Goal: Navigation & Orientation: Find specific page/section

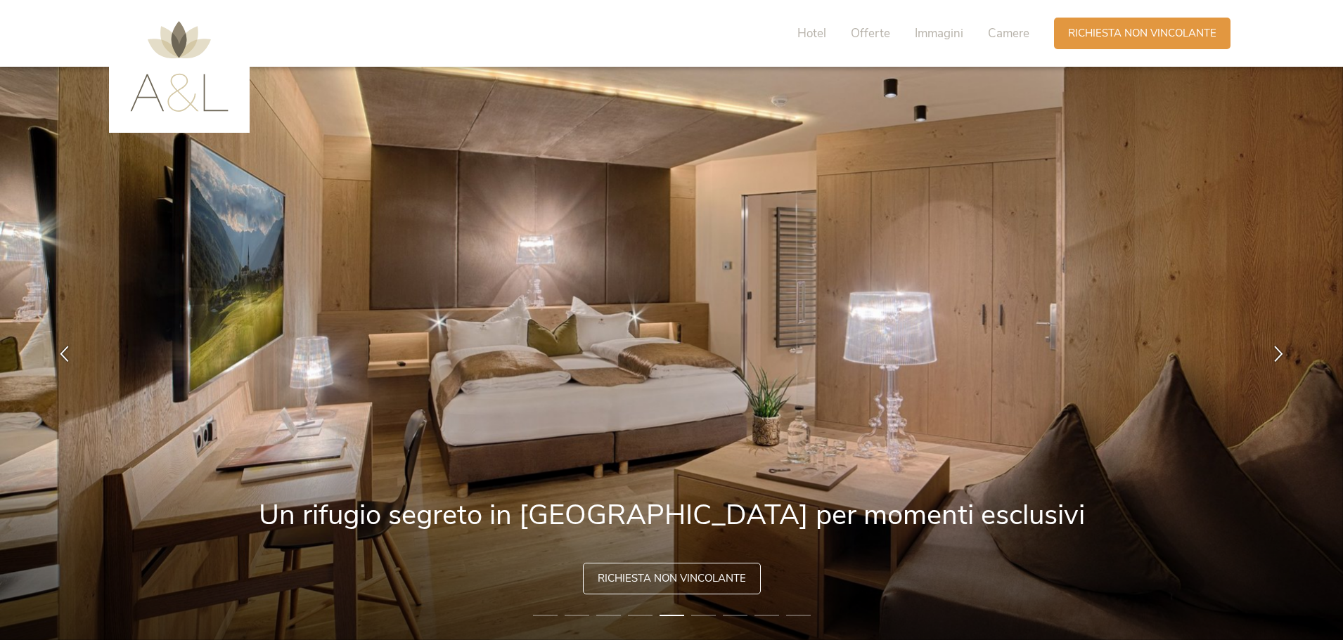
click at [191, 108] on img at bounding box center [179, 66] width 98 height 91
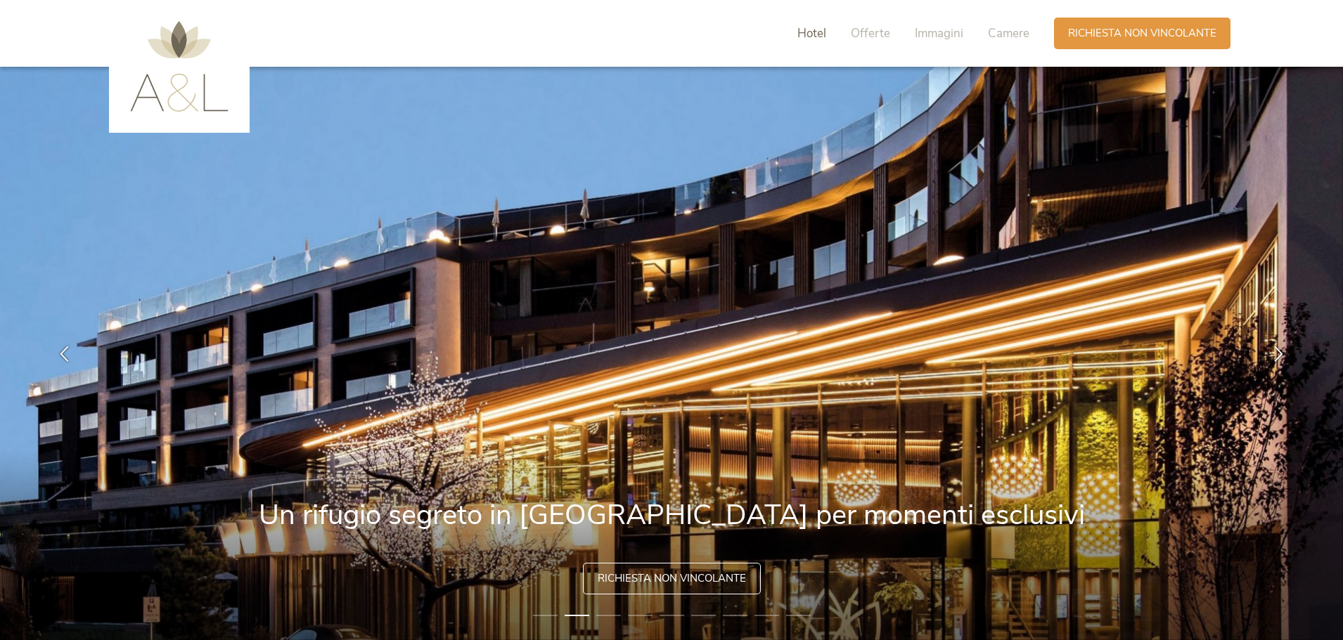
click at [808, 33] on span "Hotel" at bounding box center [811, 33] width 29 height 16
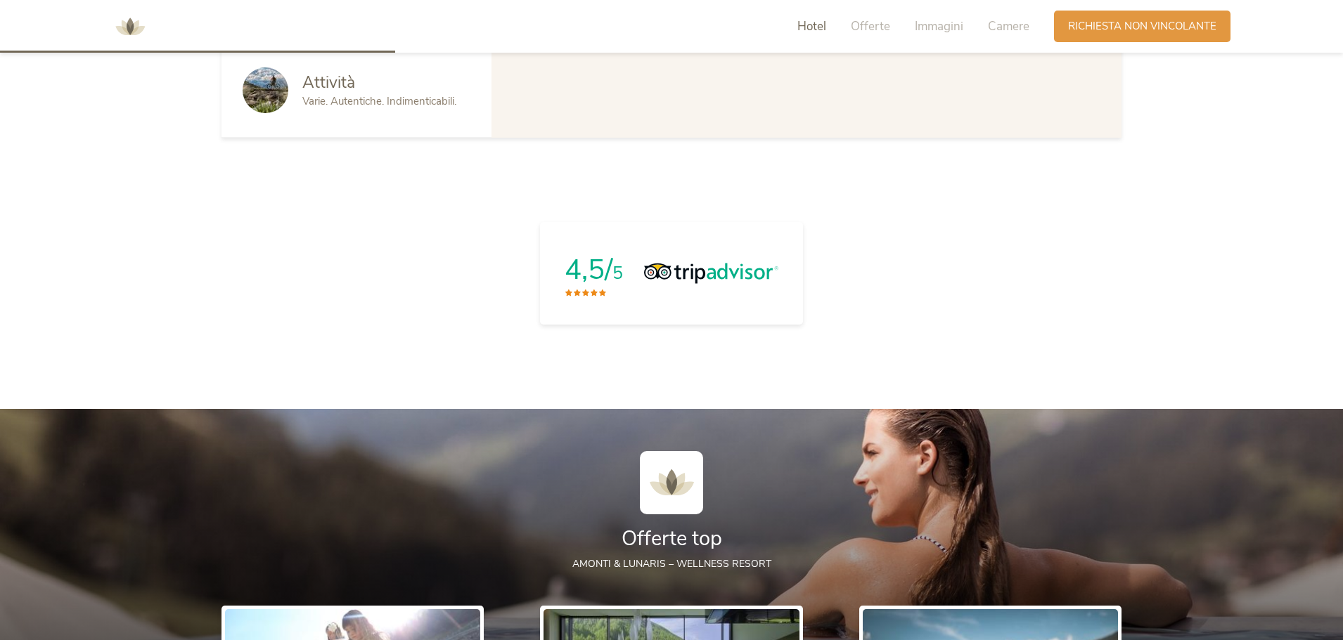
scroll to position [1251, 0]
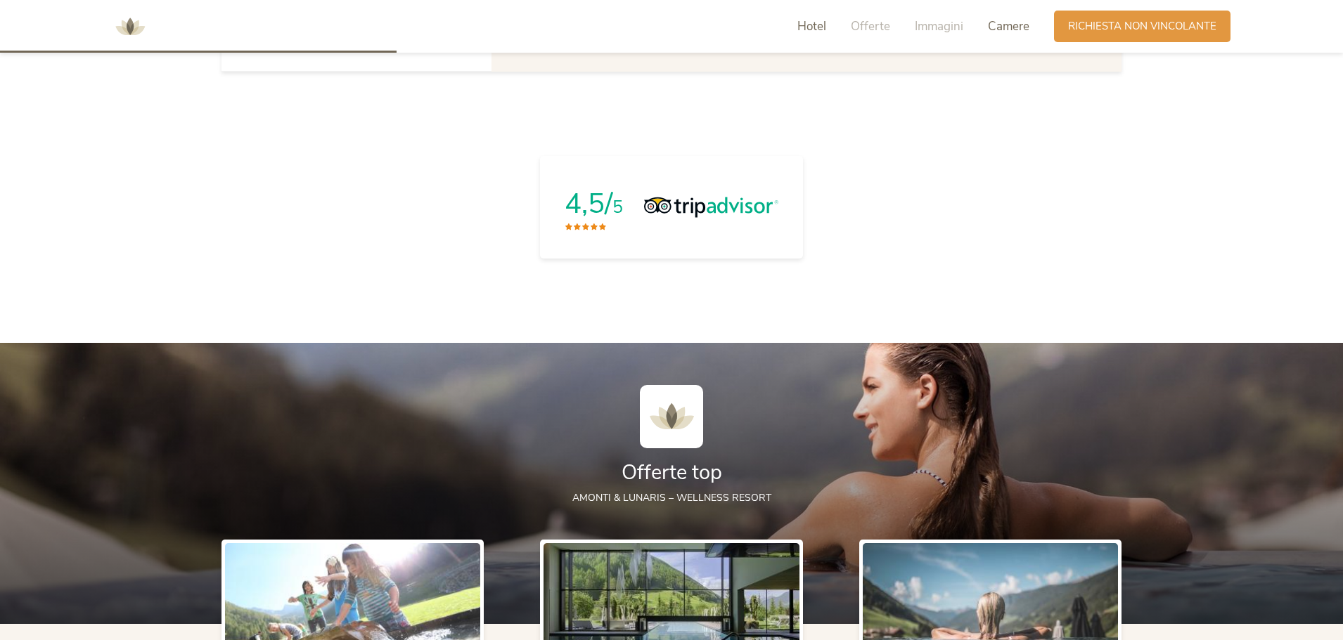
click at [996, 25] on span "Camere" at bounding box center [1008, 26] width 41 height 16
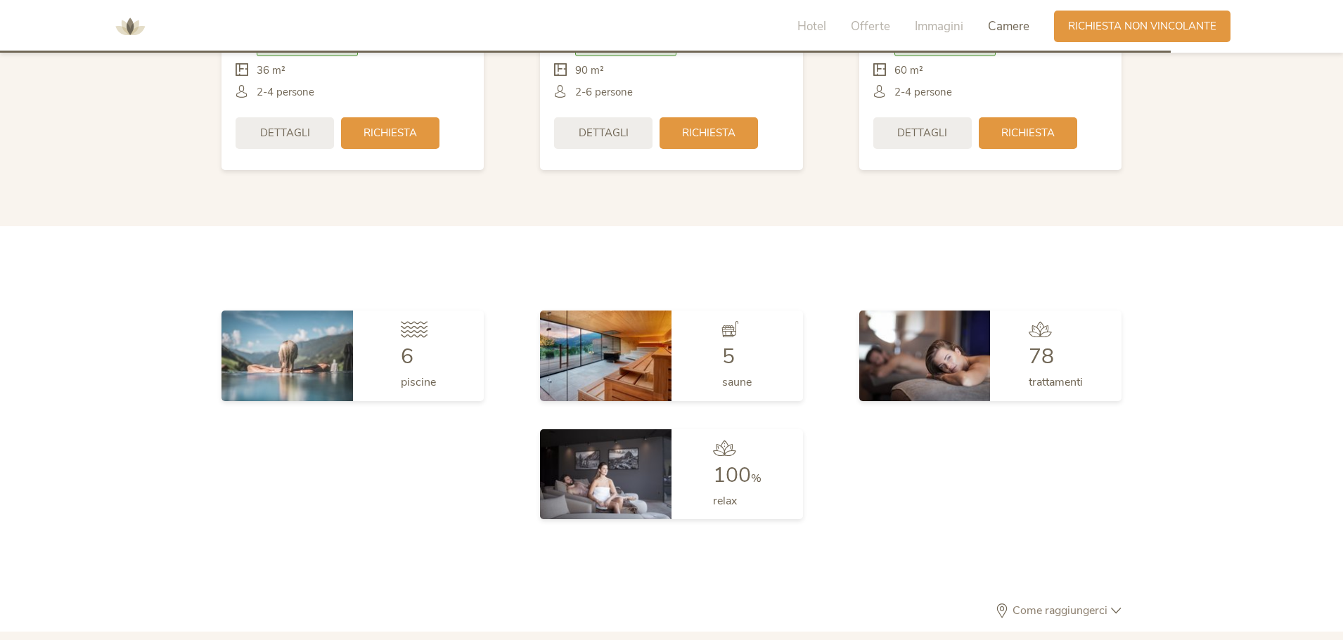
scroll to position [3692, 0]
